Goal: Use online tool/utility: Use online tool/utility

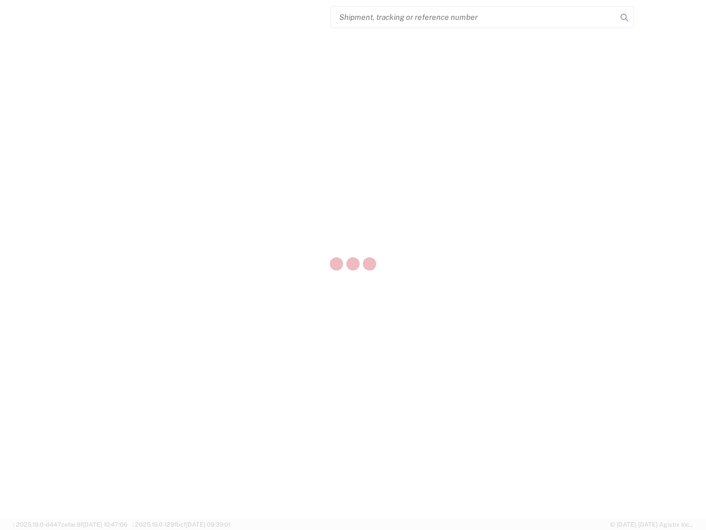
select select "US"
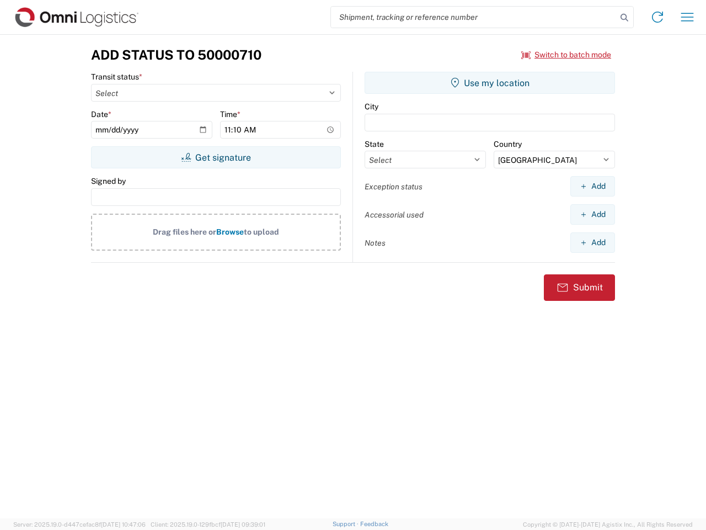
click at [474, 17] on input "search" at bounding box center [474, 17] width 286 height 21
click at [625, 18] on icon at bounding box center [624, 17] width 15 height 15
click at [658, 17] on icon at bounding box center [658, 17] width 18 height 18
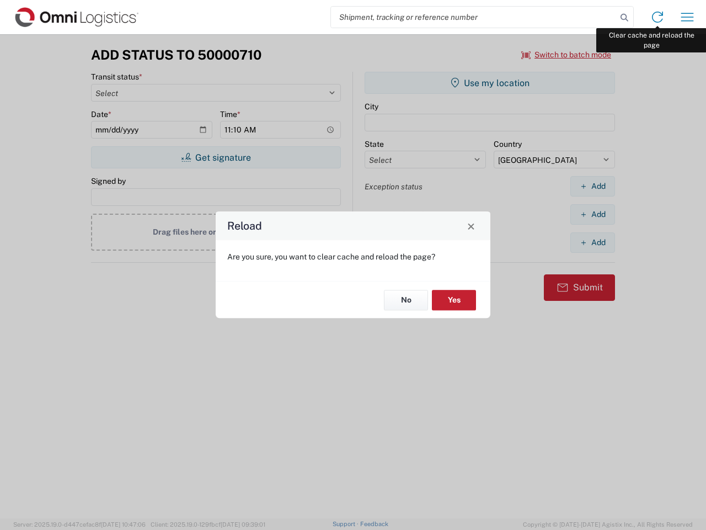
click at [688, 17] on div "Reload Are you sure, you want to clear cache and reload the page? No Yes" at bounding box center [353, 265] width 706 height 530
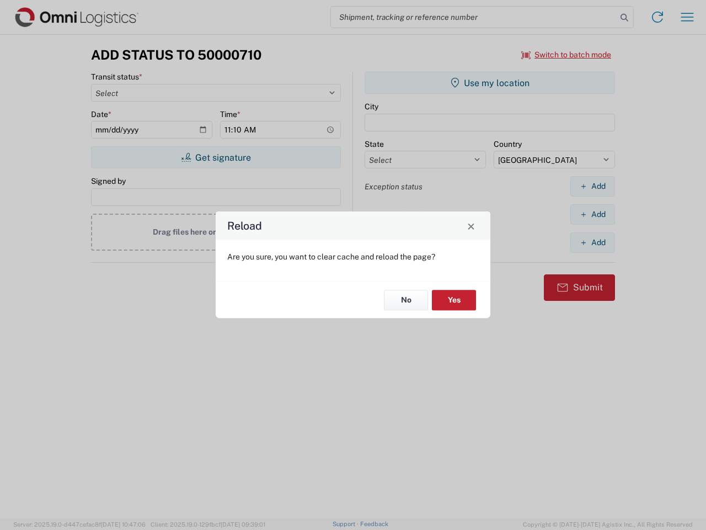
click at [567, 55] on div "Reload Are you sure, you want to clear cache and reload the page? No Yes" at bounding box center [353, 265] width 706 height 530
click at [216, 157] on div "Reload Are you sure, you want to clear cache and reload the page? No Yes" at bounding box center [353, 265] width 706 height 530
click at [490, 83] on div "Reload Are you sure, you want to clear cache and reload the page? No Yes" at bounding box center [353, 265] width 706 height 530
click at [593, 186] on div "Reload Are you sure, you want to clear cache and reload the page? No Yes" at bounding box center [353, 265] width 706 height 530
click at [593, 214] on div "Reload Are you sure, you want to clear cache and reload the page? No Yes" at bounding box center [353, 265] width 706 height 530
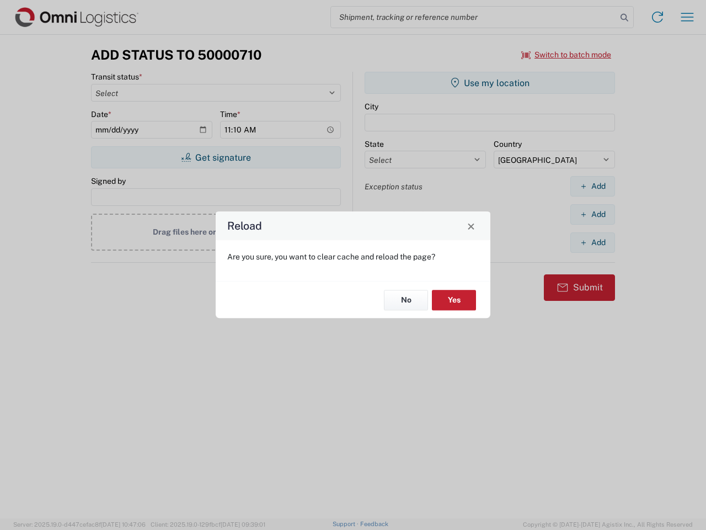
click at [593, 242] on div "Reload Are you sure, you want to clear cache and reload the page? No Yes" at bounding box center [353, 265] width 706 height 530
